Goal: Information Seeking & Learning: Learn about a topic

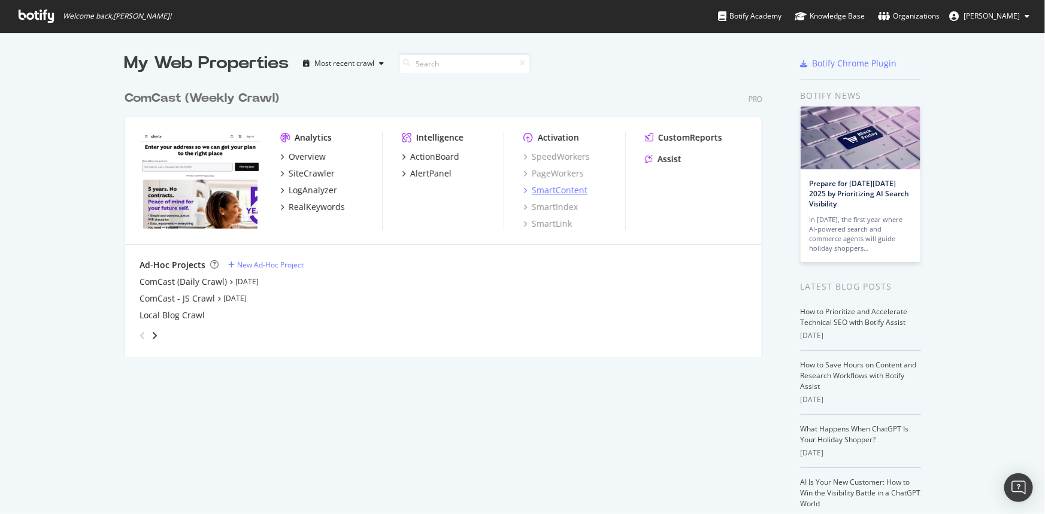
scroll to position [506, 1028]
click at [317, 169] on div "SiteCrawler" at bounding box center [312, 174] width 46 height 12
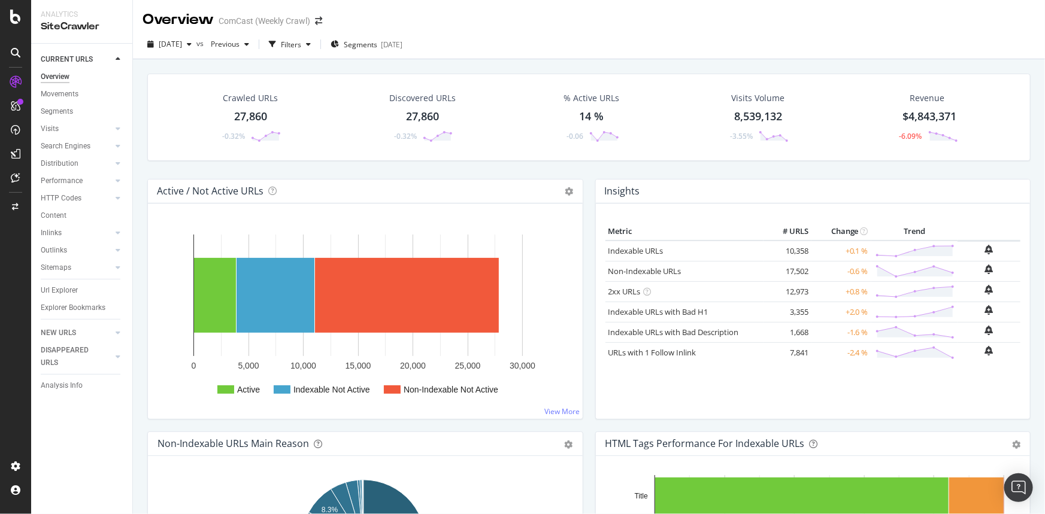
drag, startPoint x: 68, startPoint y: 289, endPoint x: 345, endPoint y: 113, distance: 328.0
click at [68, 289] on div "Url Explorer" at bounding box center [59, 290] width 37 height 13
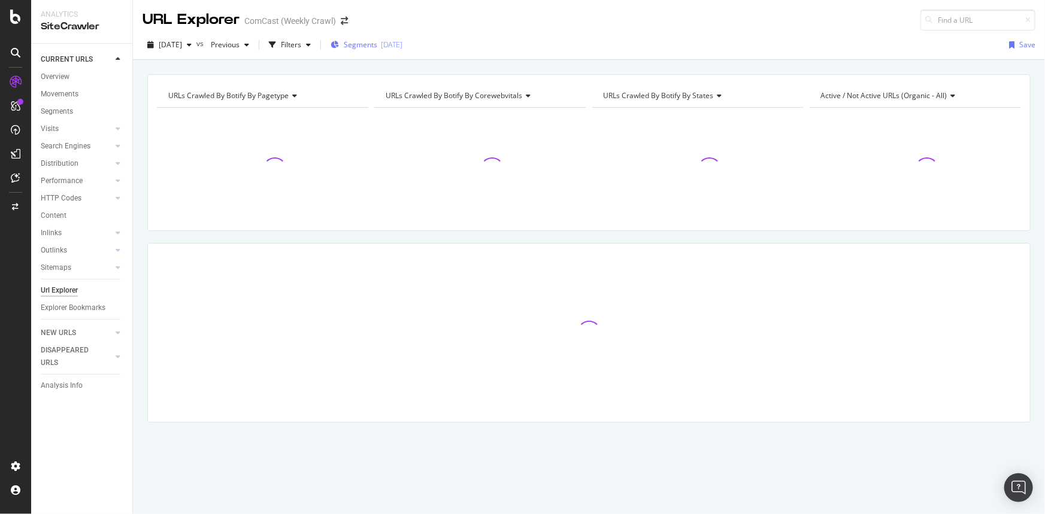
click at [377, 41] on span "Segments" at bounding box center [361, 45] width 34 height 10
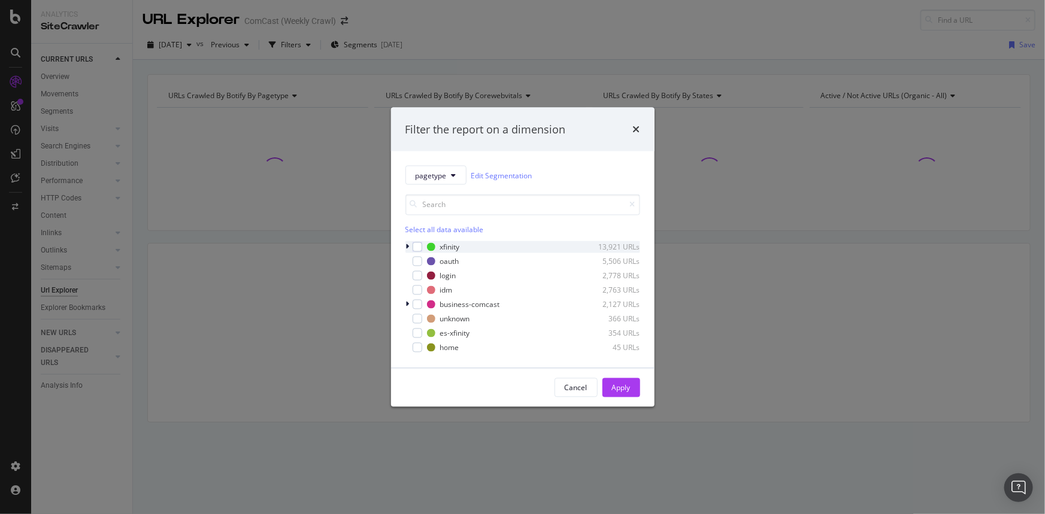
click at [408, 246] on icon "modal" at bounding box center [408, 247] width 4 height 7
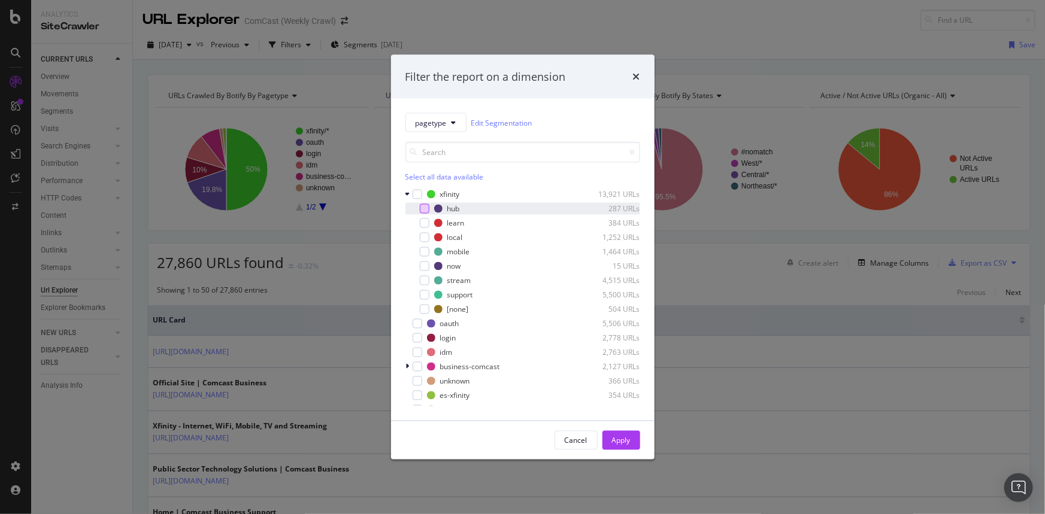
click at [421, 212] on div "modal" at bounding box center [425, 209] width 10 height 10
click at [627, 442] on div "Apply" at bounding box center [621, 440] width 19 height 10
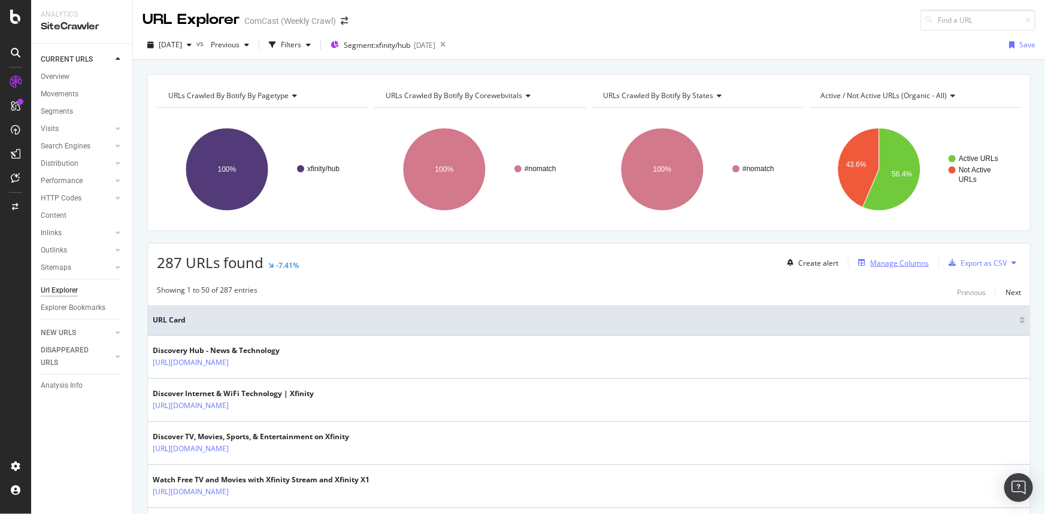
click at [887, 264] on div "Manage Columns" at bounding box center [899, 263] width 59 height 10
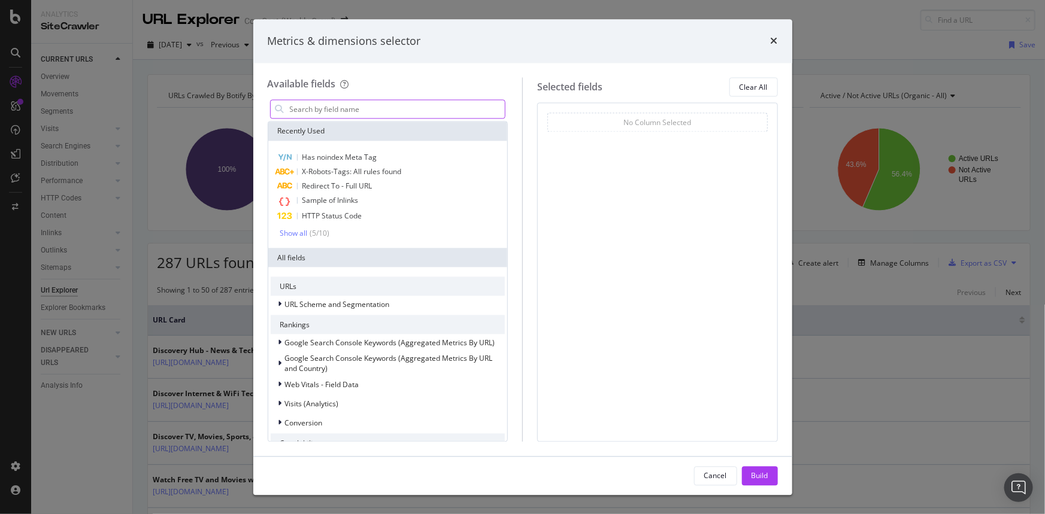
click at [358, 104] on input "modal" at bounding box center [397, 110] width 217 height 18
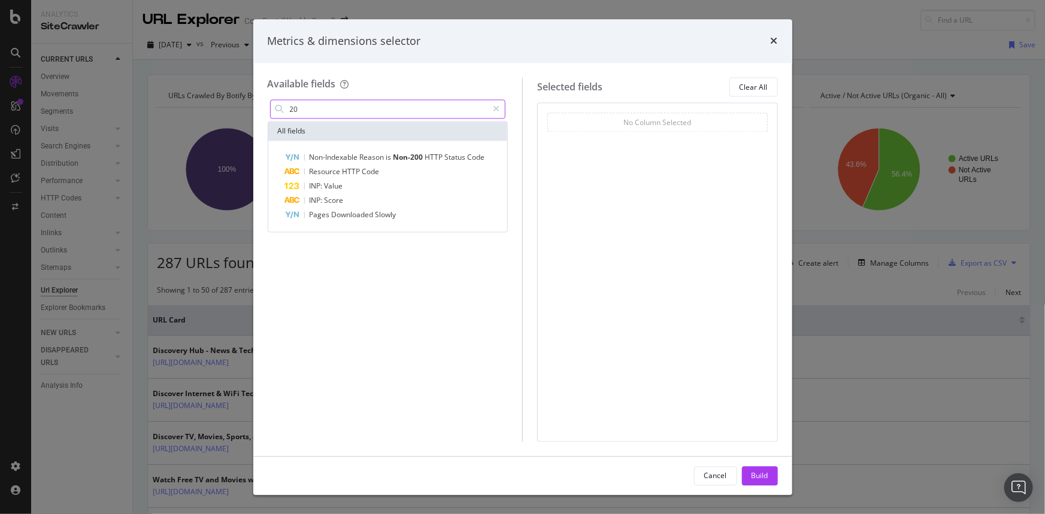
type input "2"
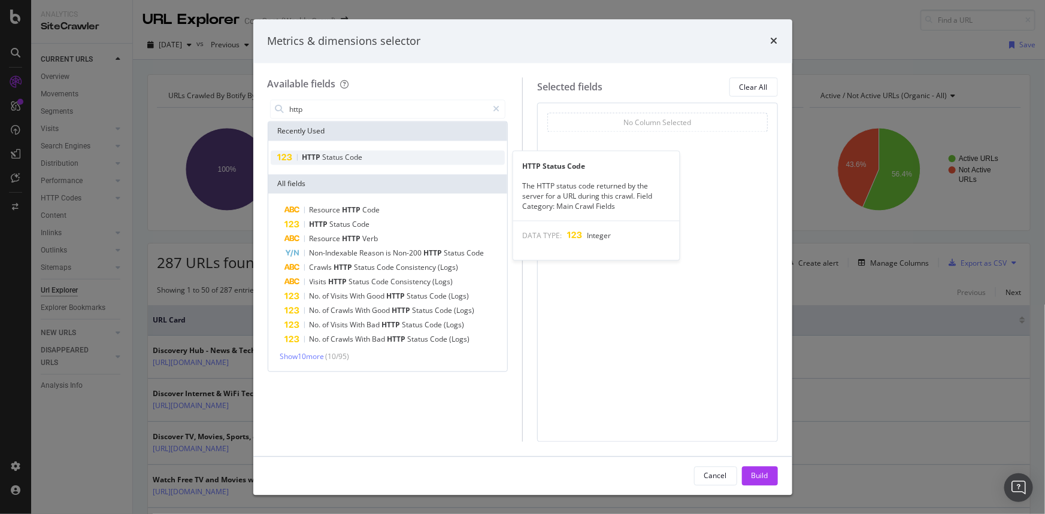
type input "http"
click at [335, 156] on span "Status" at bounding box center [334, 158] width 23 height 10
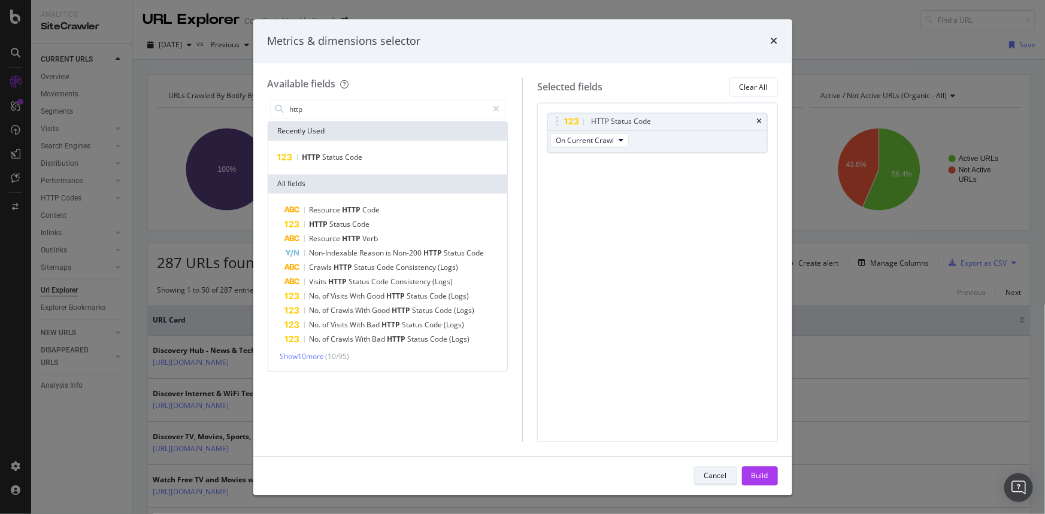
click at [696, 473] on button "Cancel" at bounding box center [715, 475] width 43 height 19
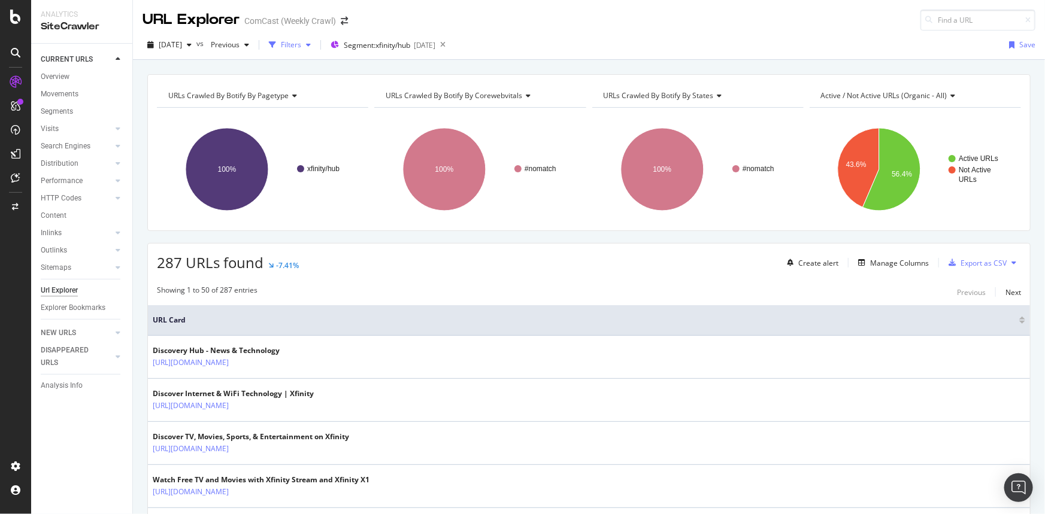
click at [301, 42] on div "Filters" at bounding box center [291, 45] width 20 height 10
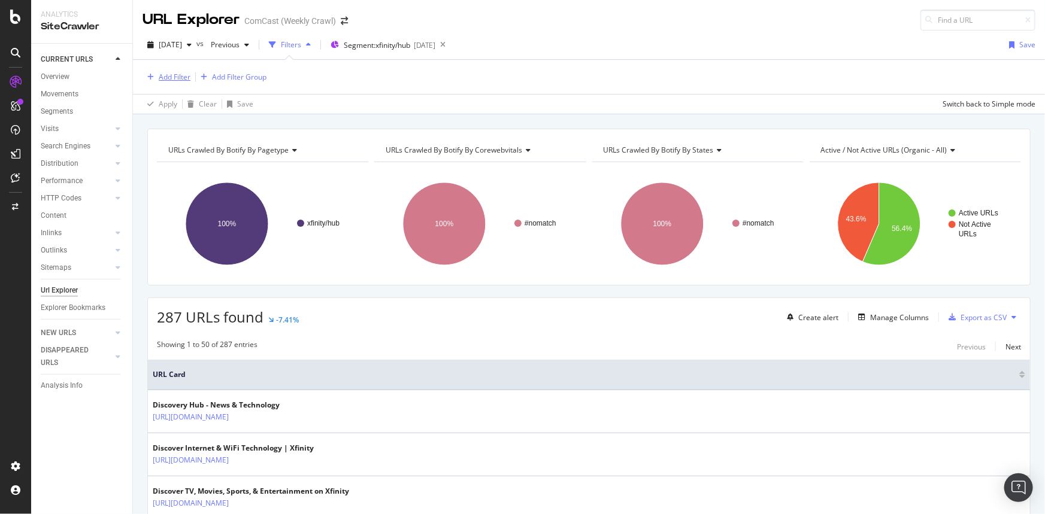
click at [174, 78] on div "Add Filter" at bounding box center [175, 77] width 32 height 10
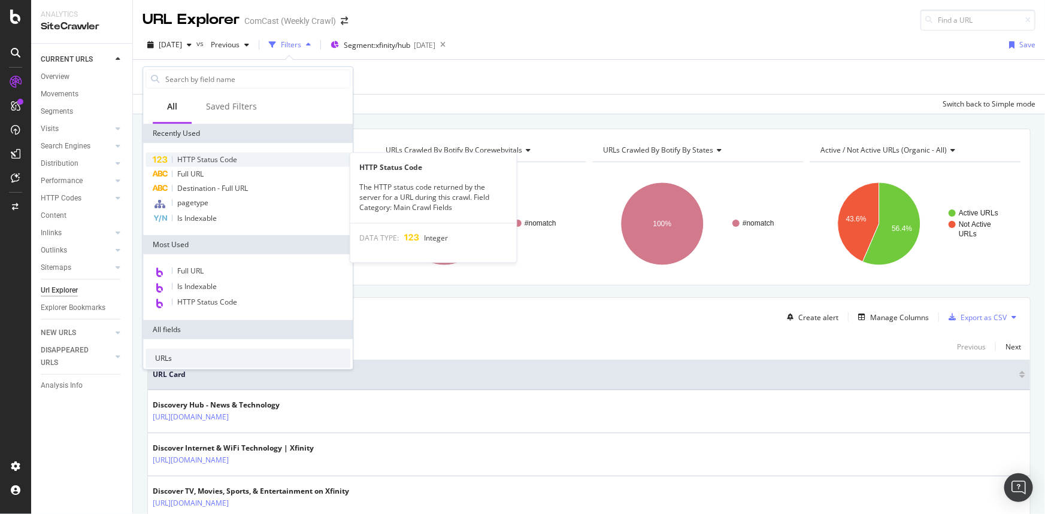
click at [213, 160] on span "HTTP Status Code" at bounding box center [207, 159] width 60 height 10
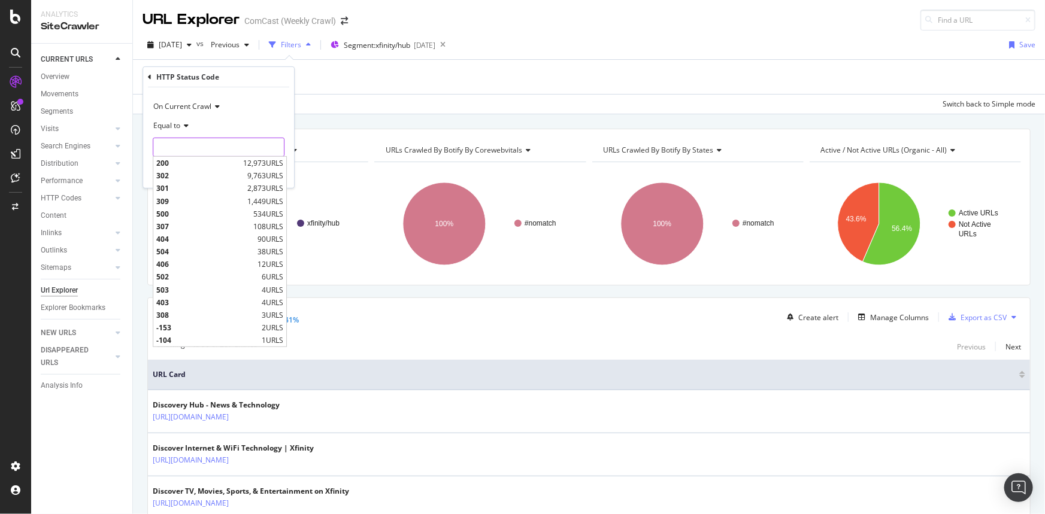
click at [199, 145] on input "number" at bounding box center [219, 147] width 132 height 19
click at [201, 160] on span "200" at bounding box center [198, 163] width 84 height 10
type input "200"
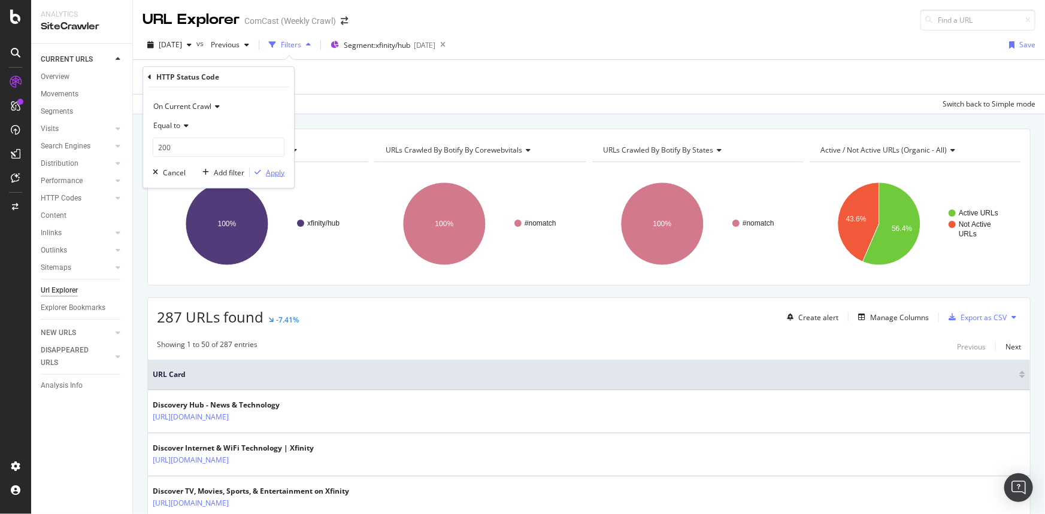
click at [273, 171] on div "Apply" at bounding box center [275, 172] width 19 height 10
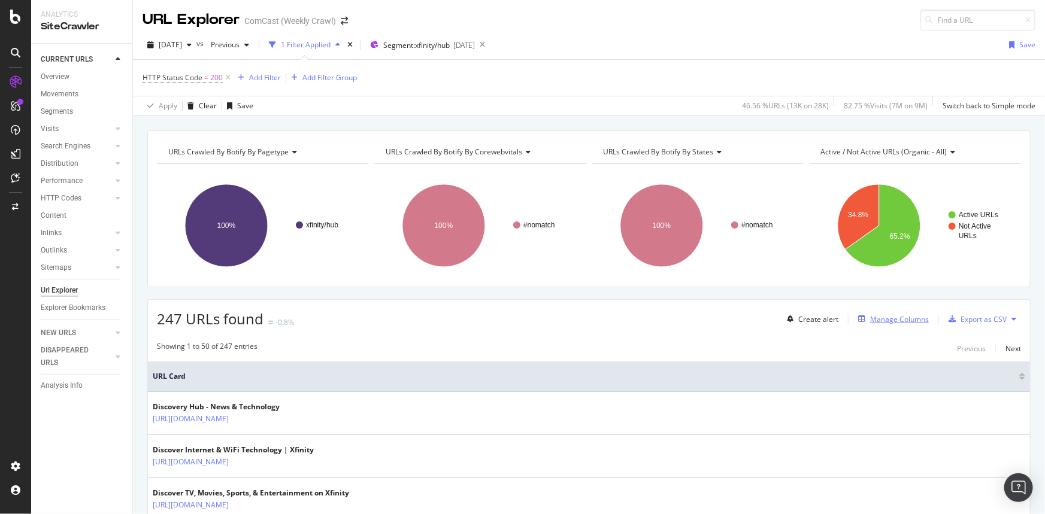
click at [884, 315] on div "Manage Columns" at bounding box center [899, 319] width 59 height 10
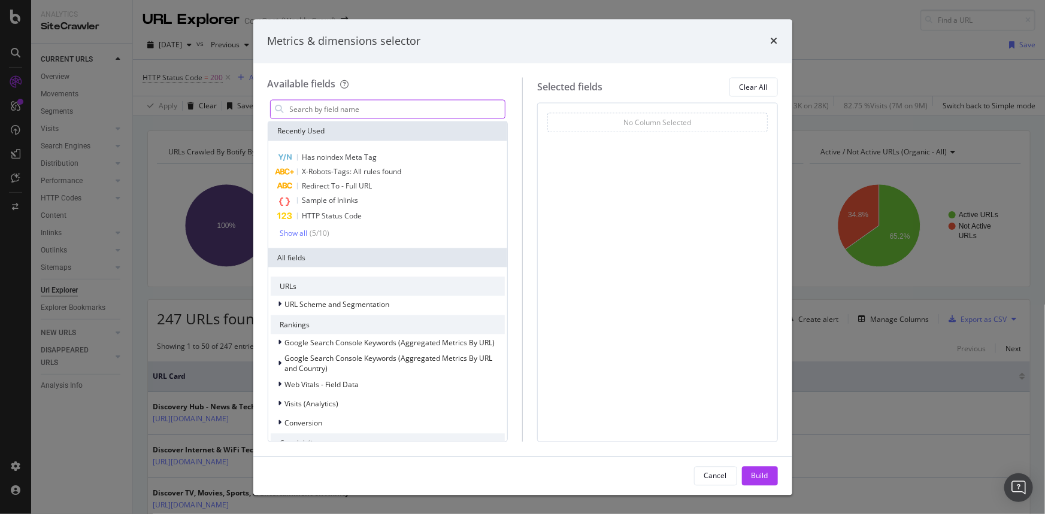
click at [375, 105] on input "modal" at bounding box center [397, 110] width 217 height 18
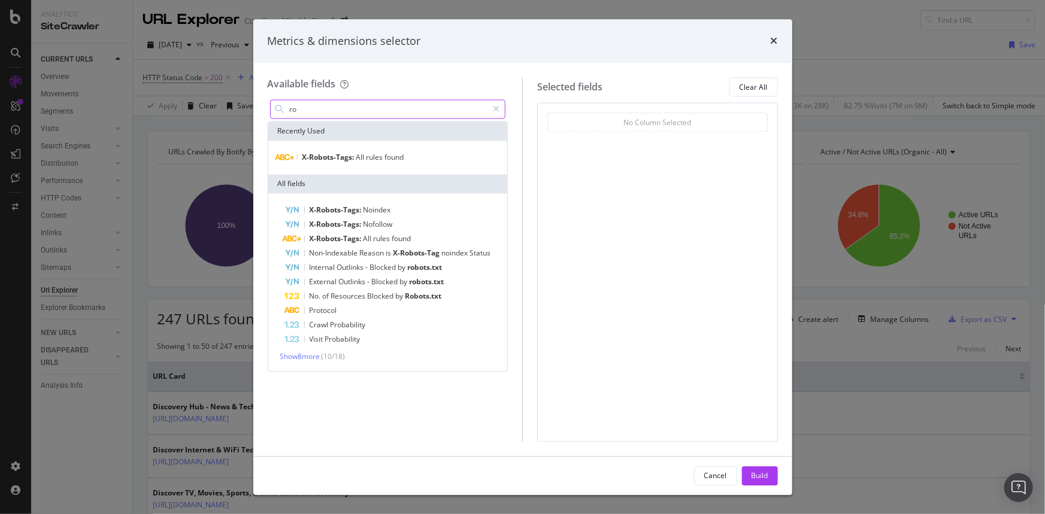
type input "r"
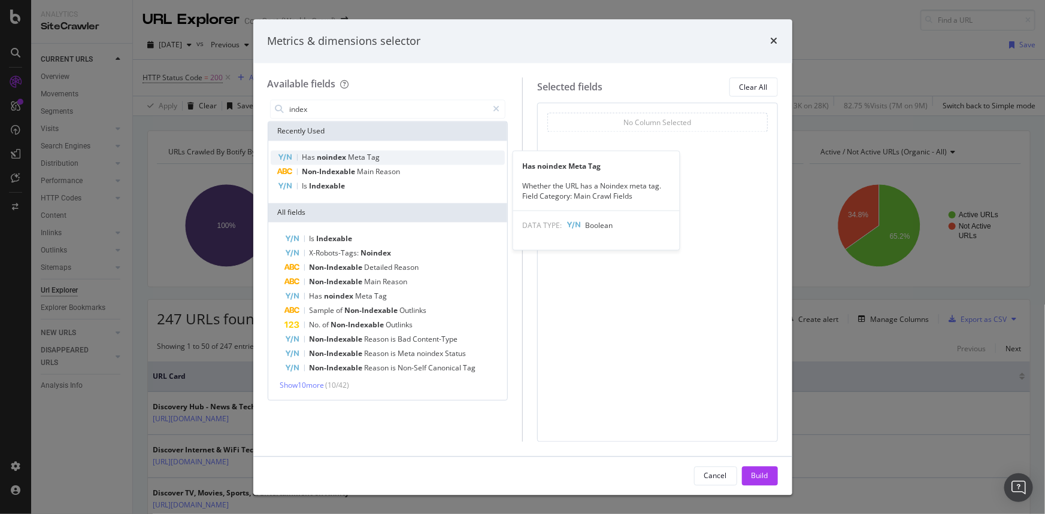
type input "index"
click at [364, 158] on span "Meta" at bounding box center [357, 158] width 19 height 10
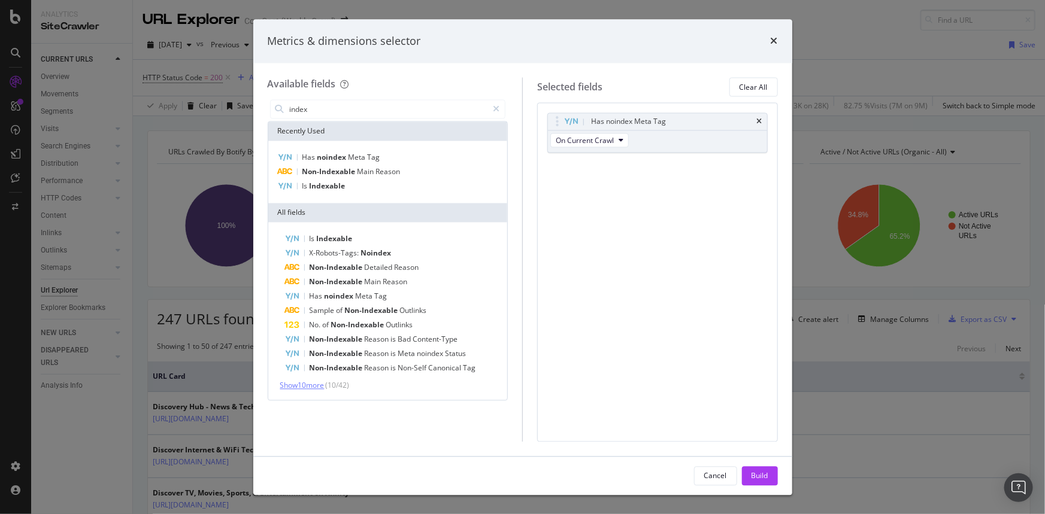
click at [311, 388] on span "Show 10 more" at bounding box center [302, 386] width 44 height 10
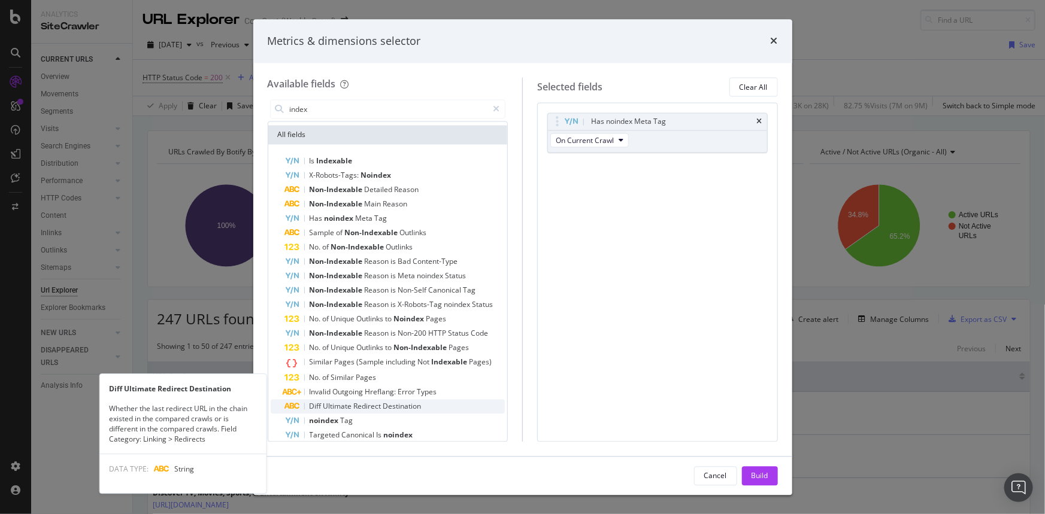
scroll to position [103, 0]
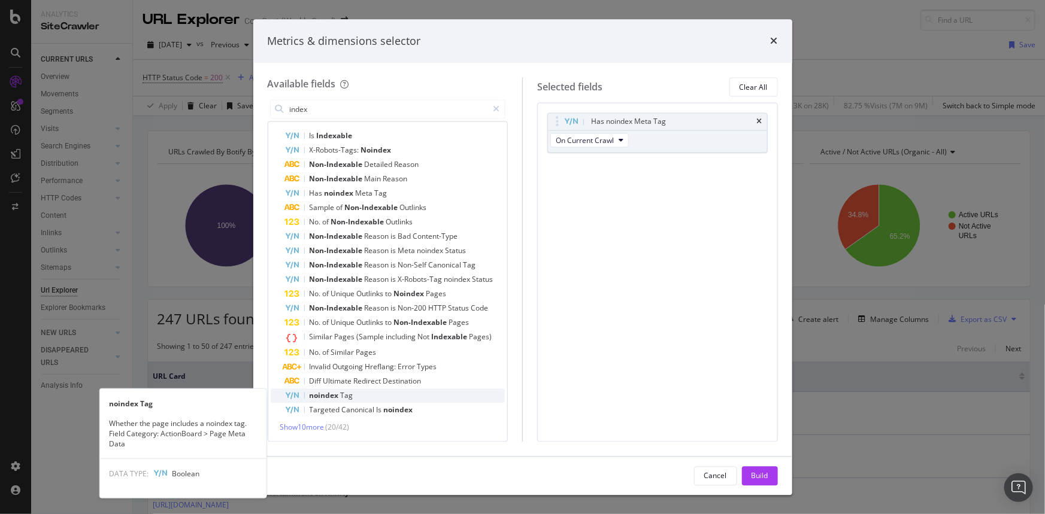
click at [360, 397] on div "noindex Tag" at bounding box center [395, 396] width 220 height 14
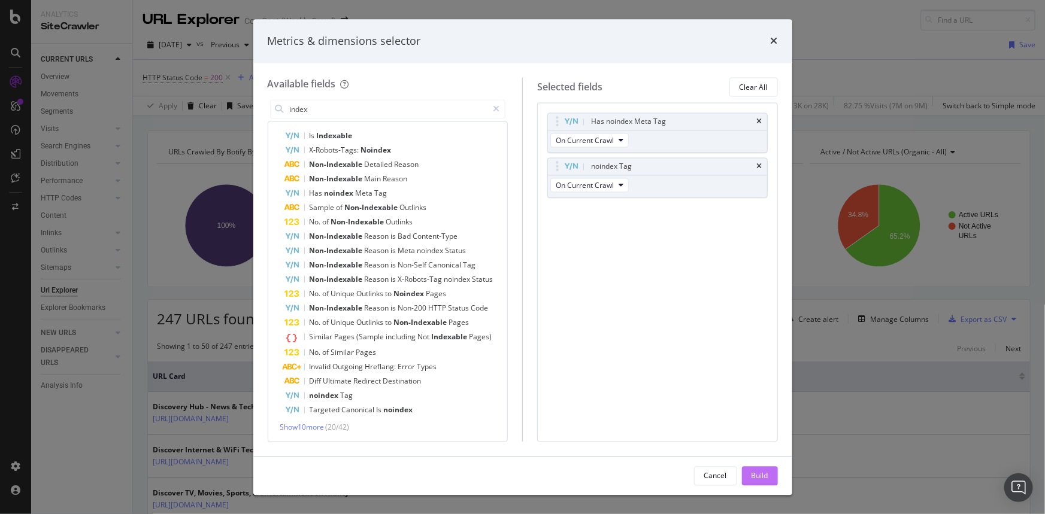
click at [751, 470] on div "Build" at bounding box center [759, 476] width 17 height 18
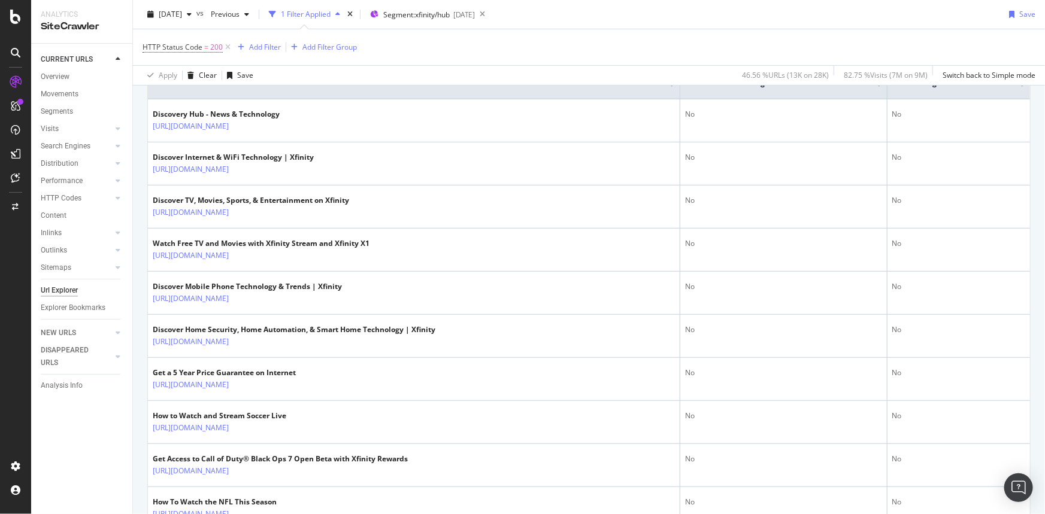
scroll to position [115, 0]
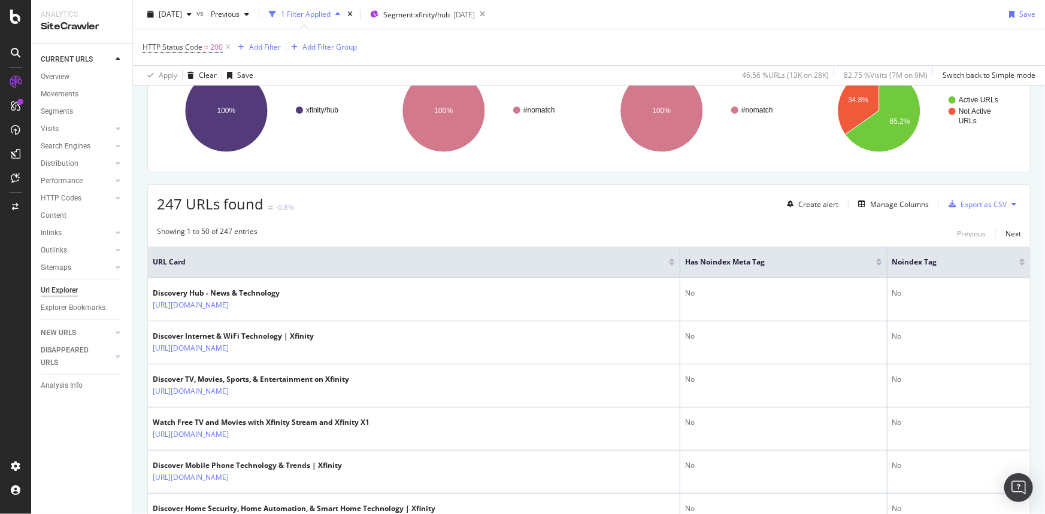
click at [1019, 263] on div at bounding box center [1022, 264] width 6 height 3
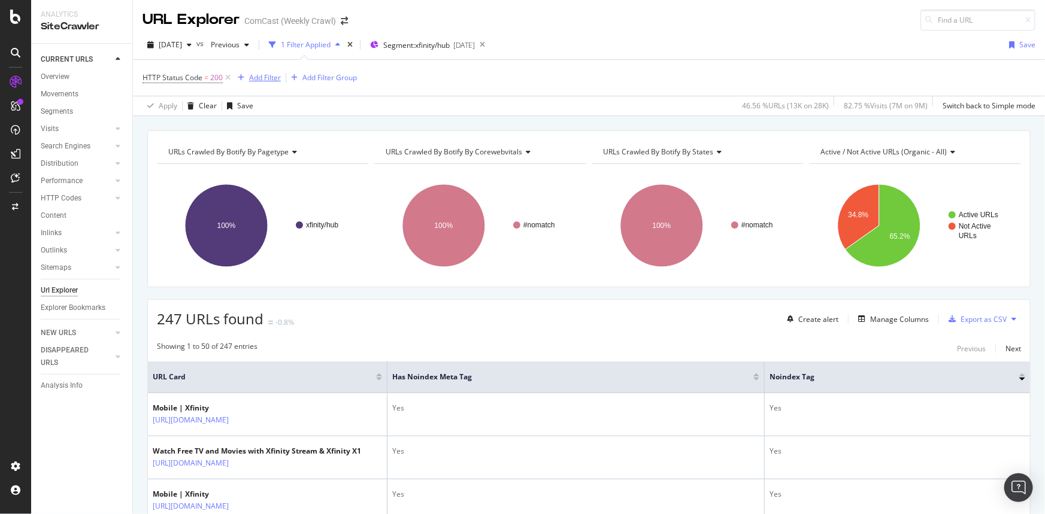
click at [262, 81] on div "Add Filter" at bounding box center [265, 77] width 32 height 10
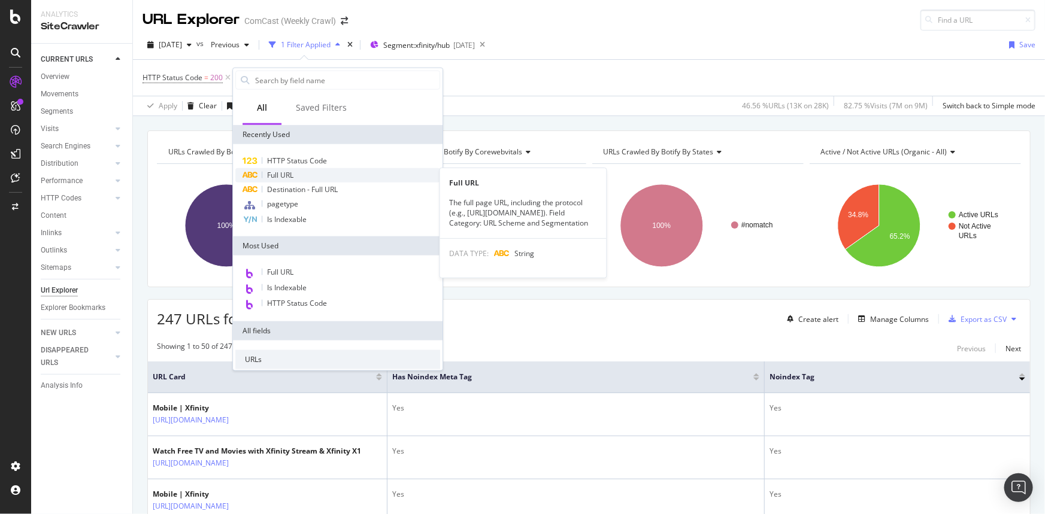
click at [299, 174] on div "Full URL" at bounding box center [337, 175] width 205 height 14
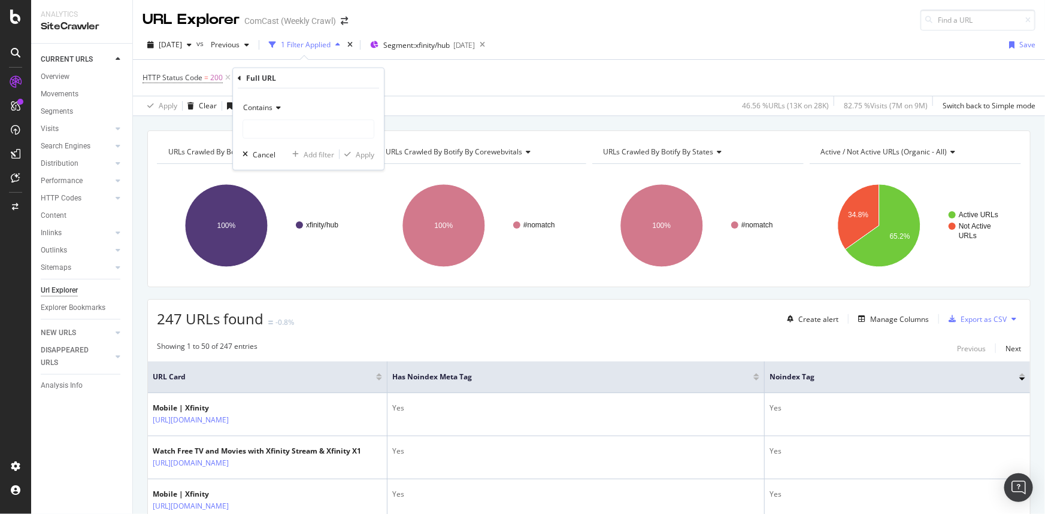
click at [275, 104] on icon at bounding box center [276, 107] width 8 height 7
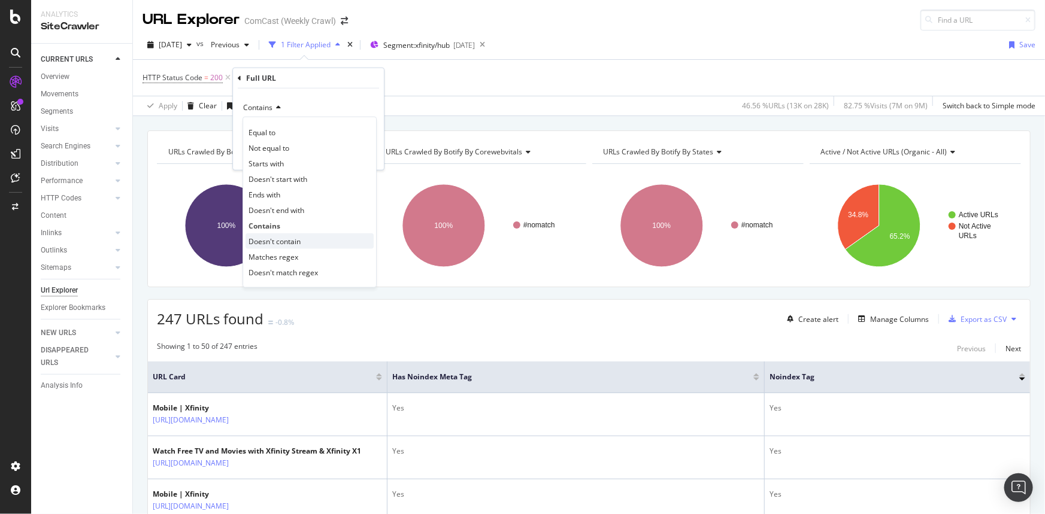
click at [317, 236] on div "Doesn't contain" at bounding box center [309, 241] width 128 height 16
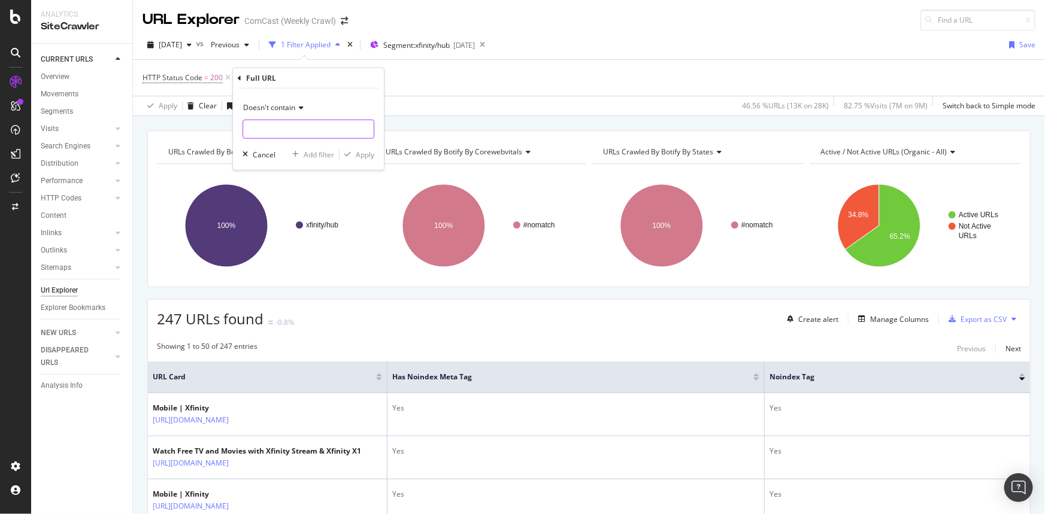
click at [299, 126] on input "text" at bounding box center [308, 129] width 130 height 19
type input "/page"
click at [366, 154] on div "Apply" at bounding box center [365, 154] width 19 height 10
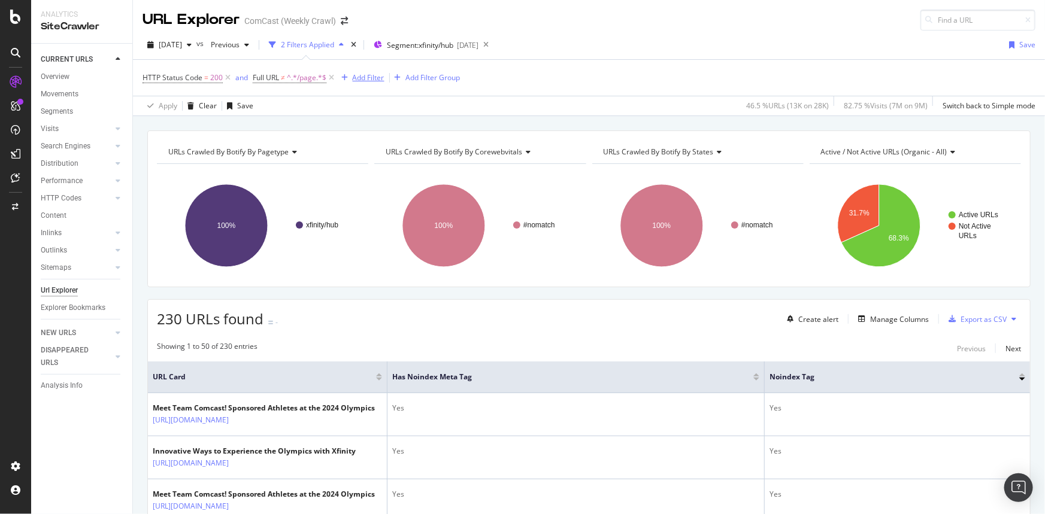
click at [359, 75] on div "Add Filter" at bounding box center [369, 77] width 32 height 10
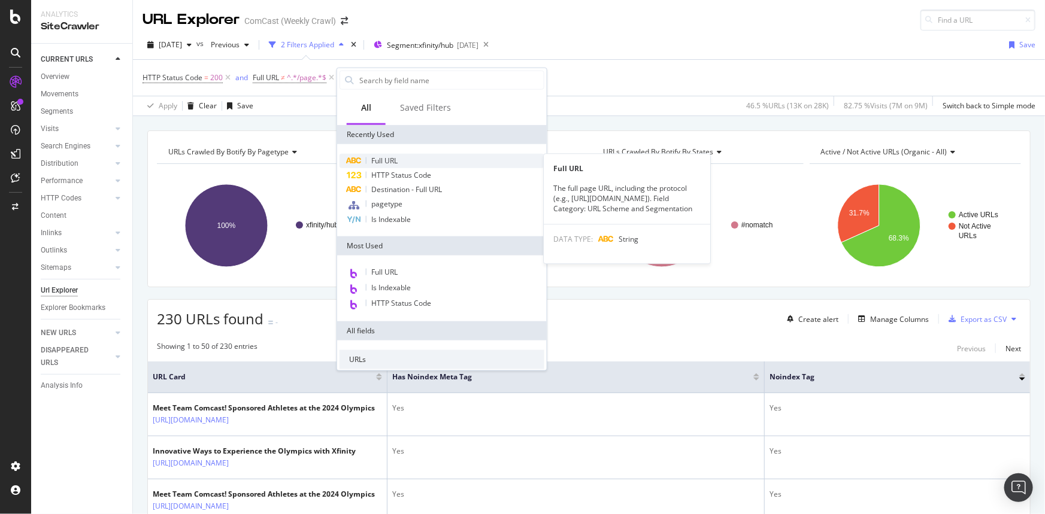
click at [390, 161] on span "Full URL" at bounding box center [384, 161] width 26 height 10
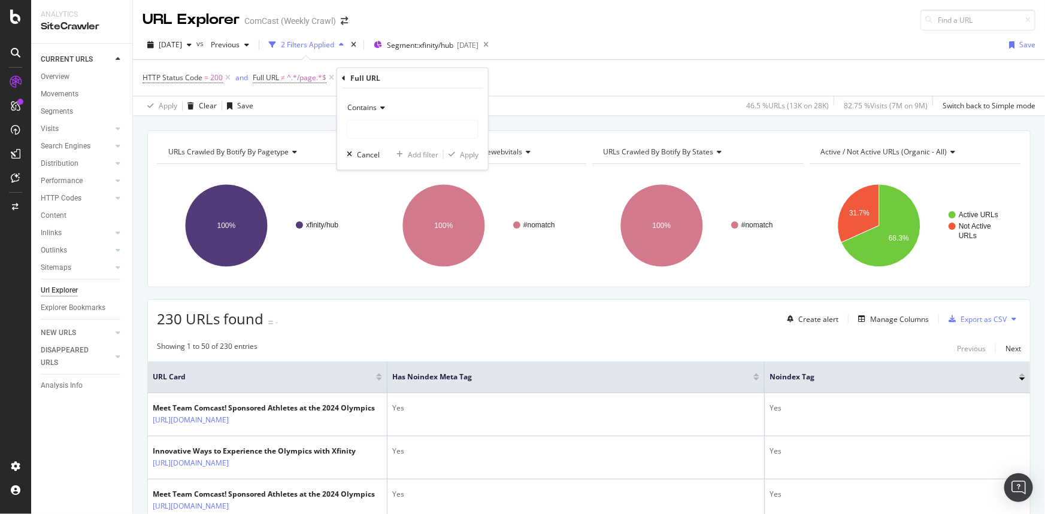
click at [367, 111] on span "Contains" at bounding box center [361, 107] width 29 height 10
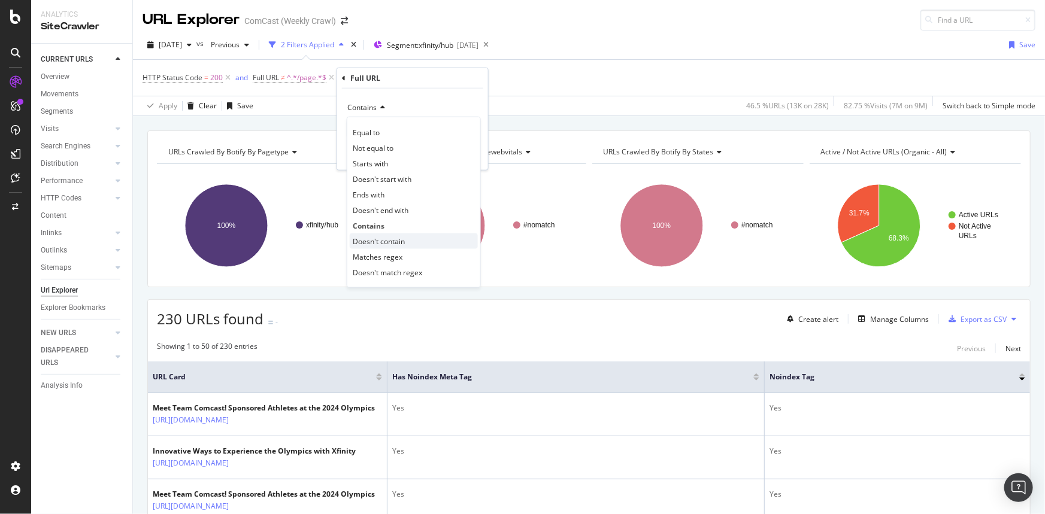
click at [414, 235] on div "Doesn't contain" at bounding box center [414, 241] width 128 height 16
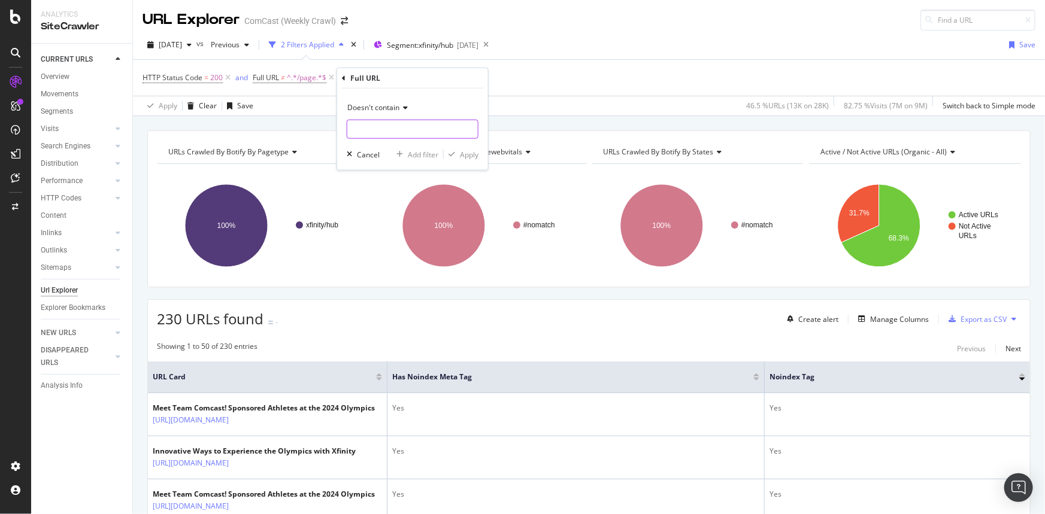
click at [384, 133] on input "text" at bounding box center [412, 129] width 130 height 19
type input "langtarget"
click at [467, 156] on div "Apply" at bounding box center [469, 154] width 19 height 10
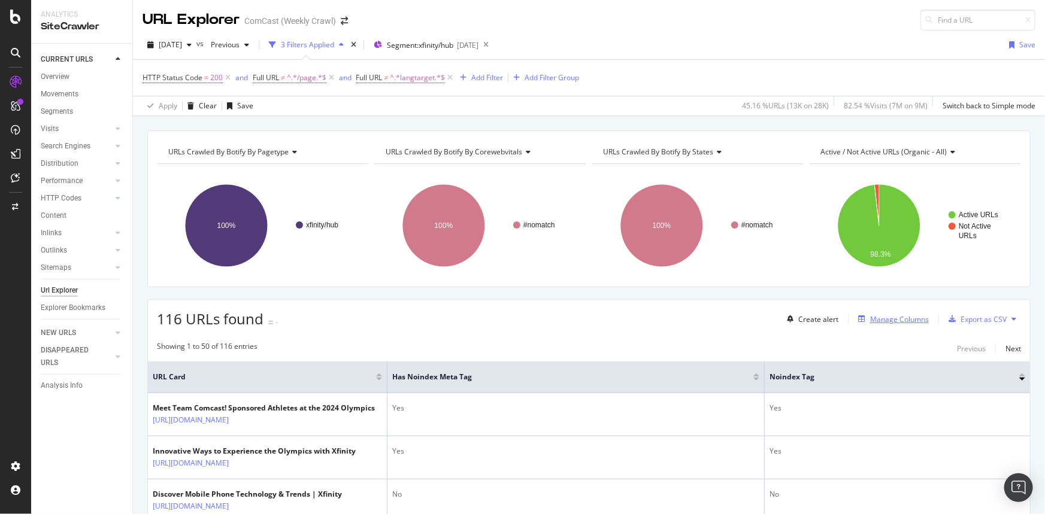
click at [886, 320] on div "Manage Columns" at bounding box center [899, 319] width 59 height 10
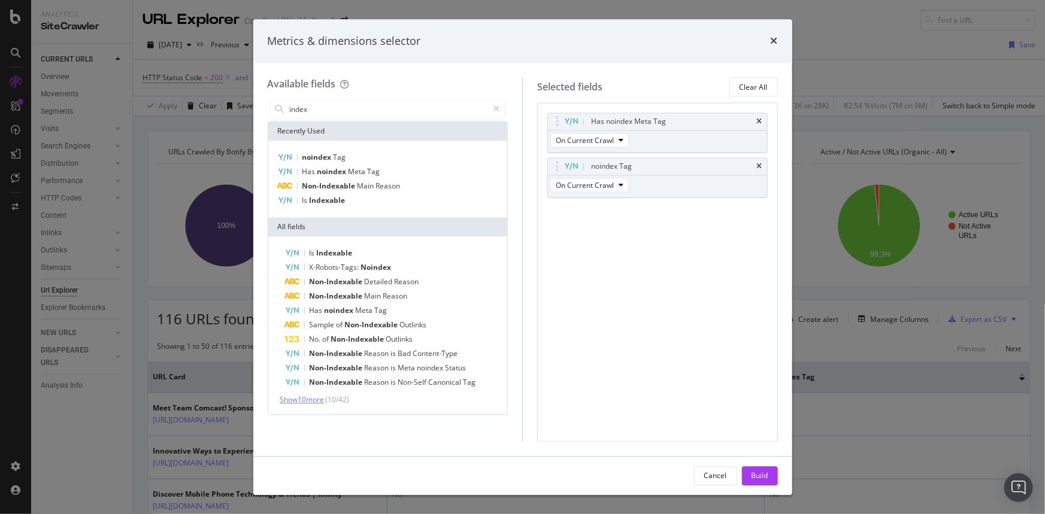
click at [324, 395] on span "Show 10 more" at bounding box center [302, 400] width 44 height 10
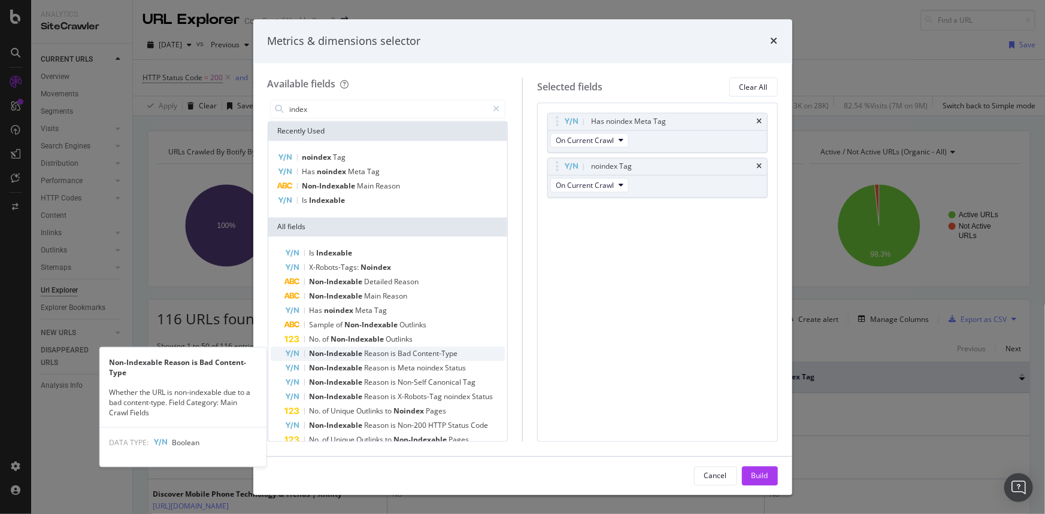
scroll to position [118, 0]
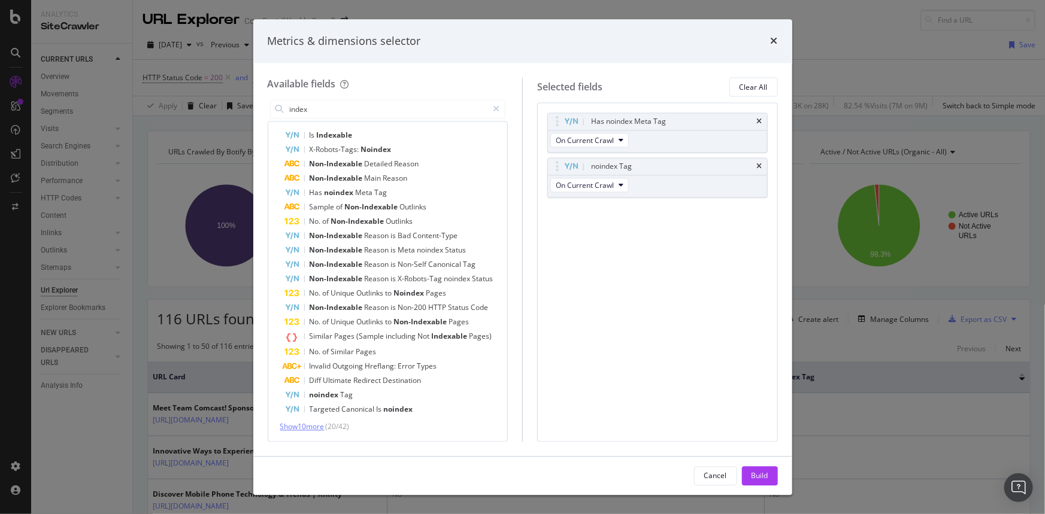
click at [308, 423] on span "Show 10 more" at bounding box center [302, 427] width 44 height 10
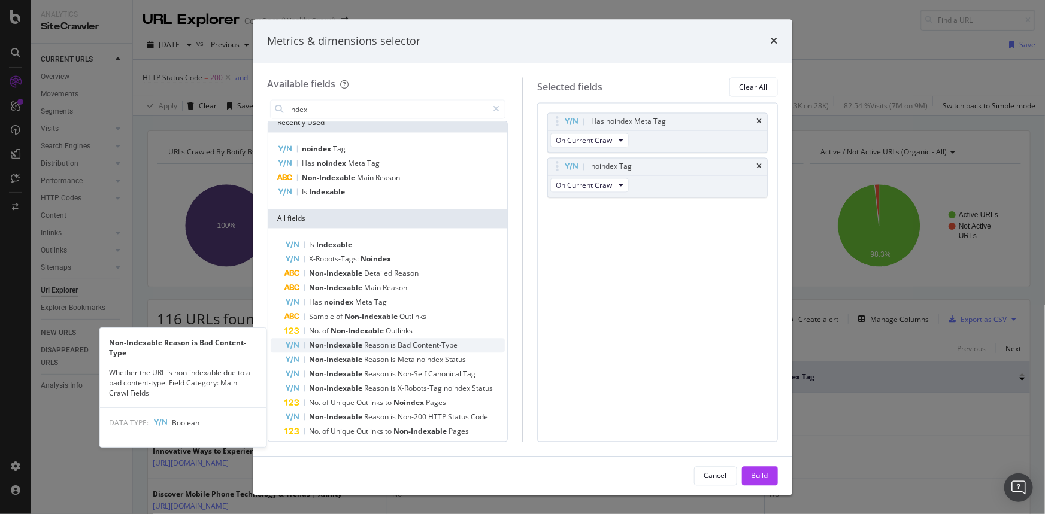
scroll to position [0, 0]
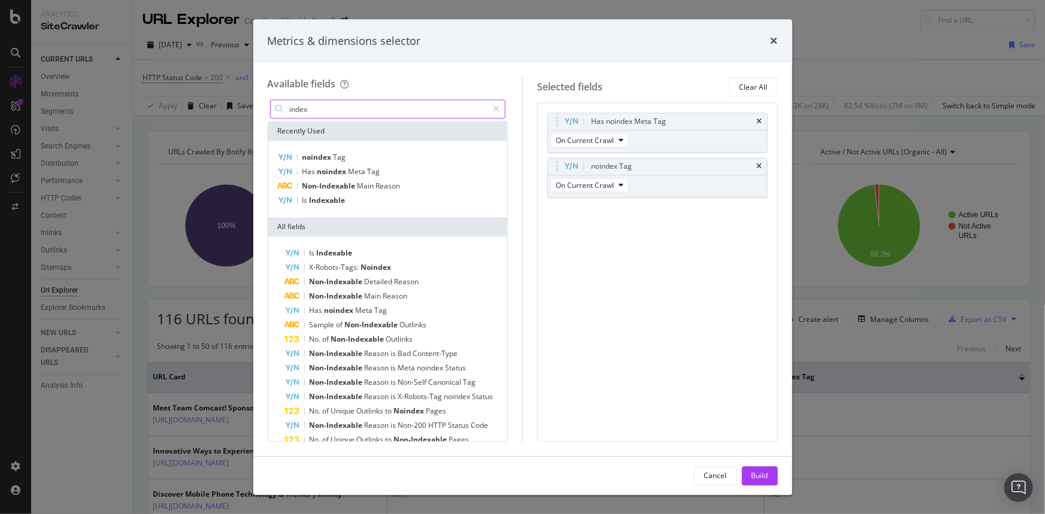
click at [333, 110] on input "index" at bounding box center [388, 110] width 199 height 18
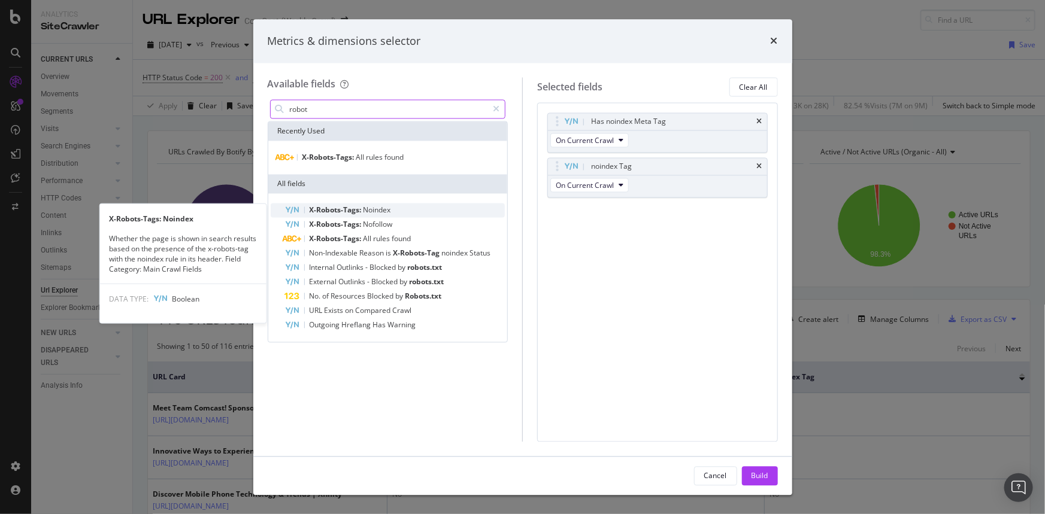
type input "robot"
click at [388, 210] on span "Noindex" at bounding box center [377, 210] width 28 height 10
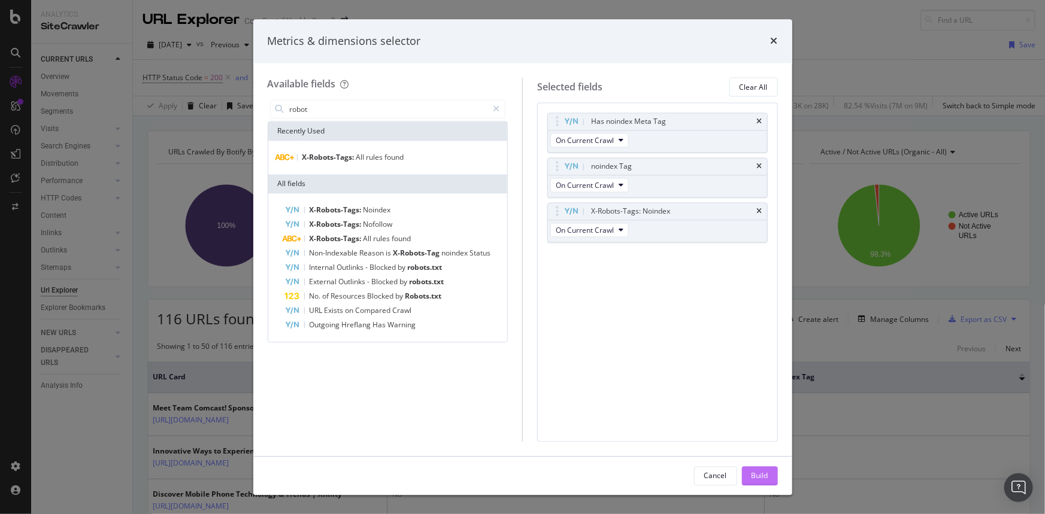
click at [765, 478] on div "Build" at bounding box center [759, 475] width 17 height 10
